Goal: Transaction & Acquisition: Obtain resource

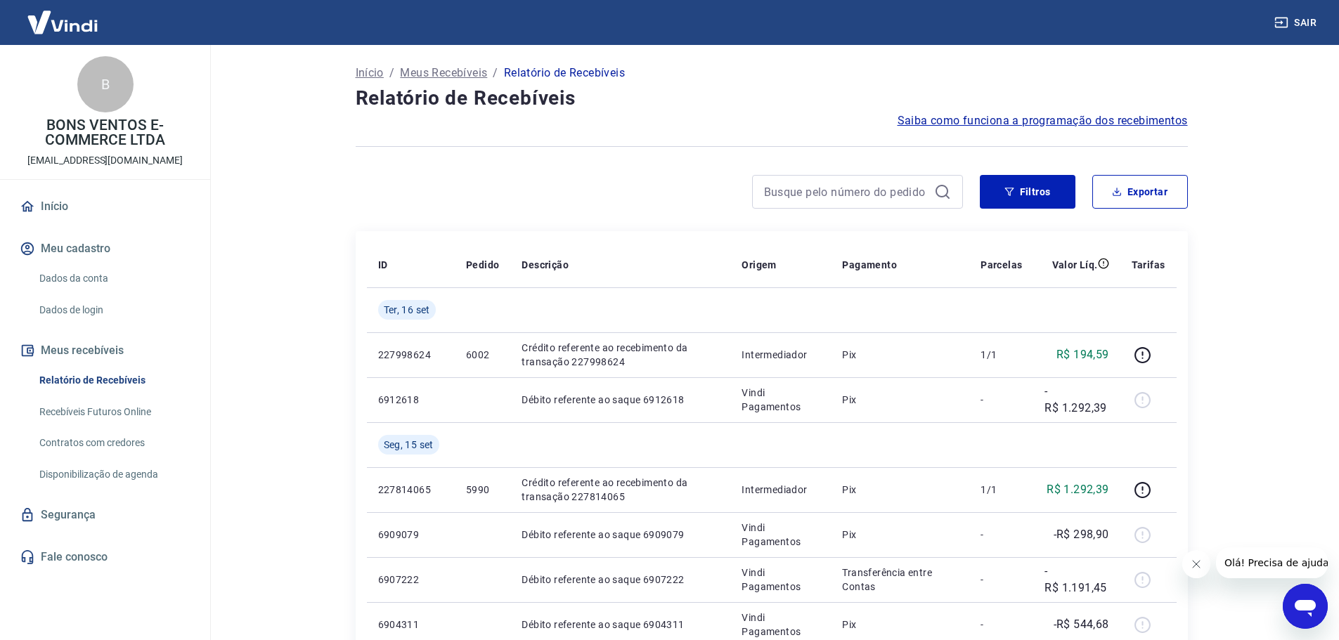
click at [99, 385] on link "Relatório de Recebíveis" at bounding box center [114, 380] width 160 height 29
click at [1124, 183] on button "Exportar" at bounding box center [1140, 192] width 96 height 34
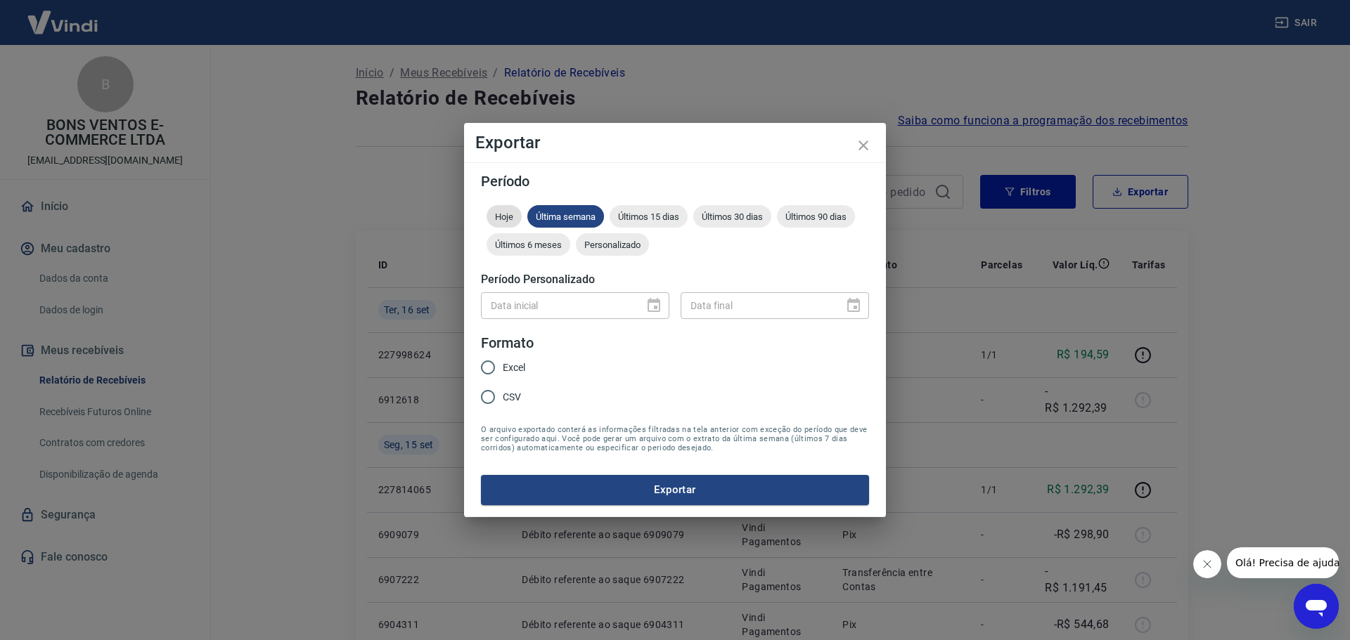
click at [505, 226] on div "Hoje" at bounding box center [503, 216] width 35 height 22
click at [506, 318] on div "Data inicial Data inicial Data final Data final" at bounding box center [675, 304] width 388 height 34
click at [517, 370] on span "Excel" at bounding box center [514, 368] width 22 height 15
click at [503, 370] on input "Excel" at bounding box center [488, 368] width 30 height 30
radio input "true"
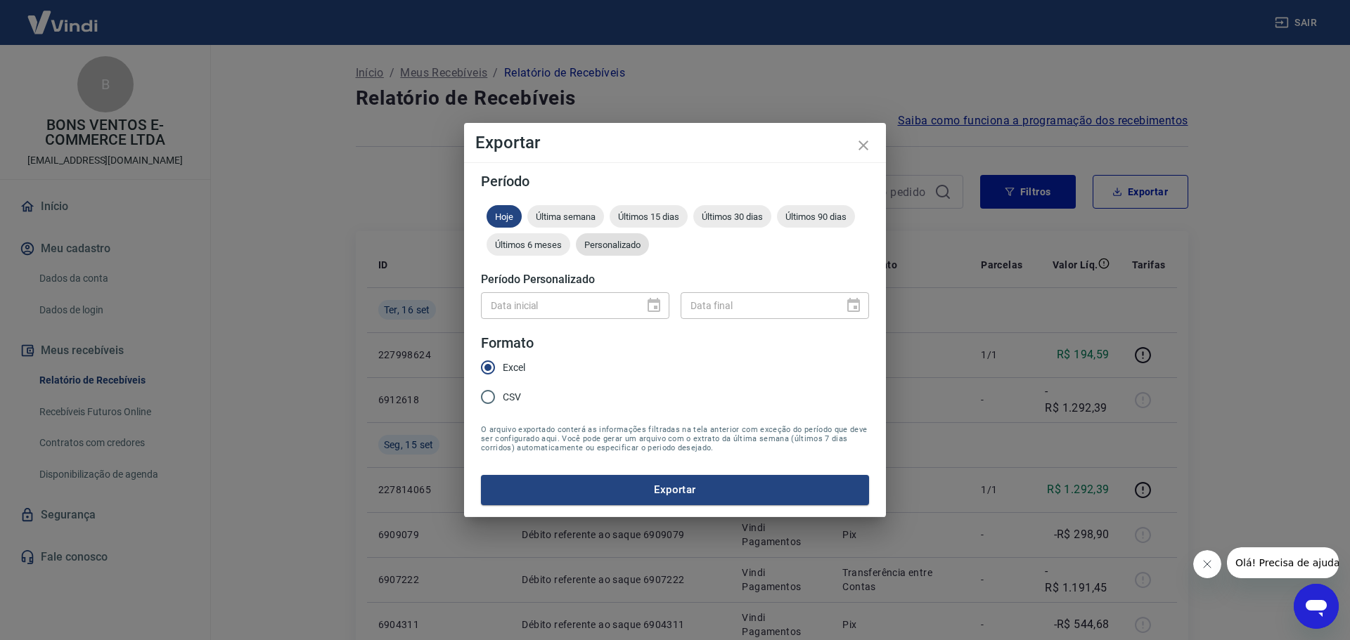
click at [609, 243] on span "Personalizado" at bounding box center [612, 245] width 73 height 11
click at [556, 308] on input "DD/MM/YYYY" at bounding box center [557, 305] width 153 height 26
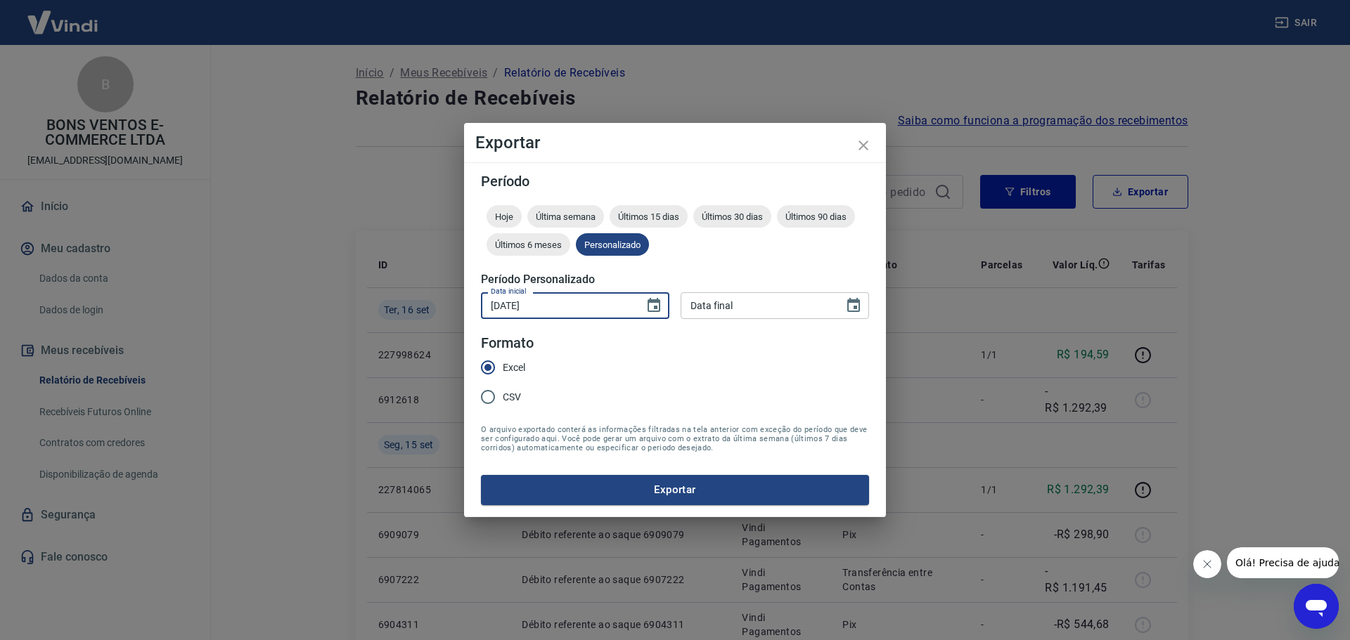
type input "[DATE]"
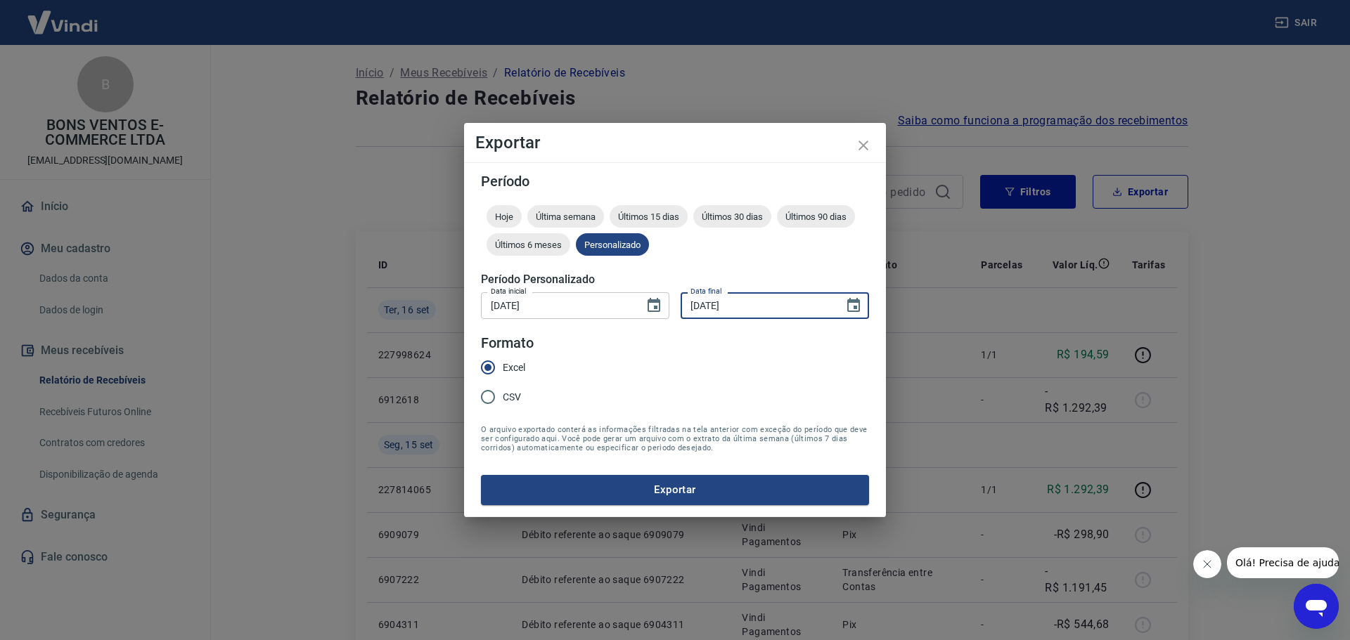
type input "[DATE]"
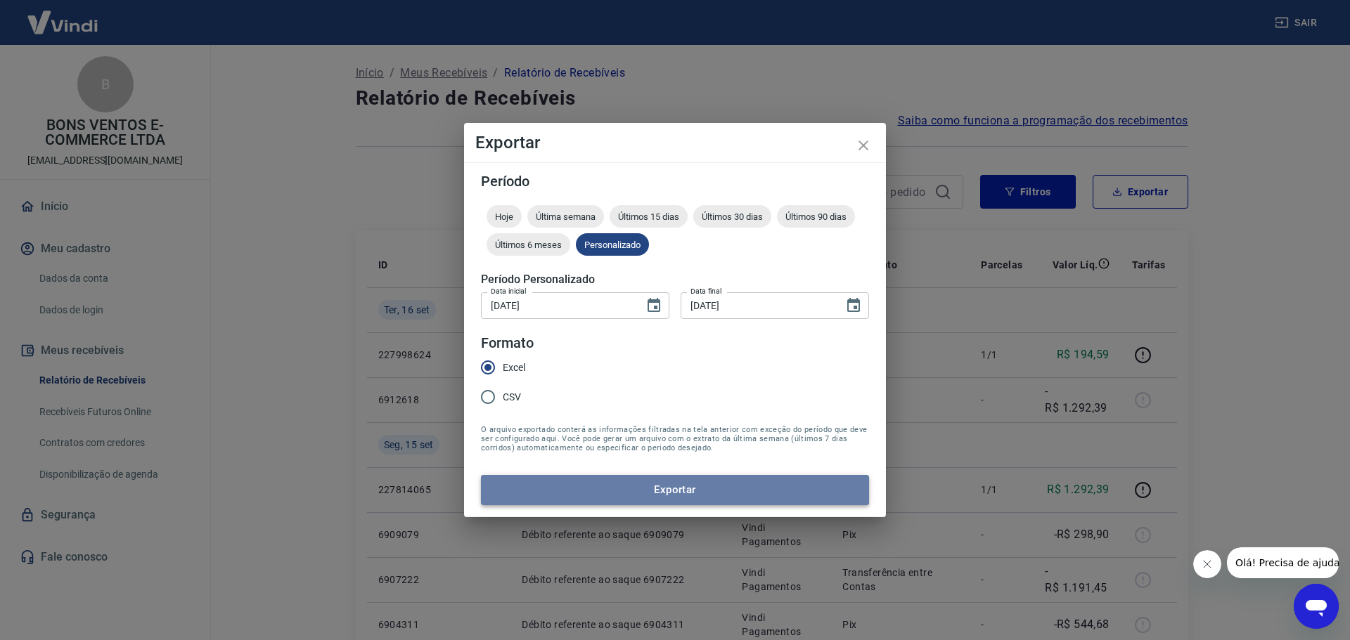
click at [683, 491] on button "Exportar" at bounding box center [675, 490] width 388 height 30
